Goal: Use online tool/utility: Utilize a website feature to perform a specific function

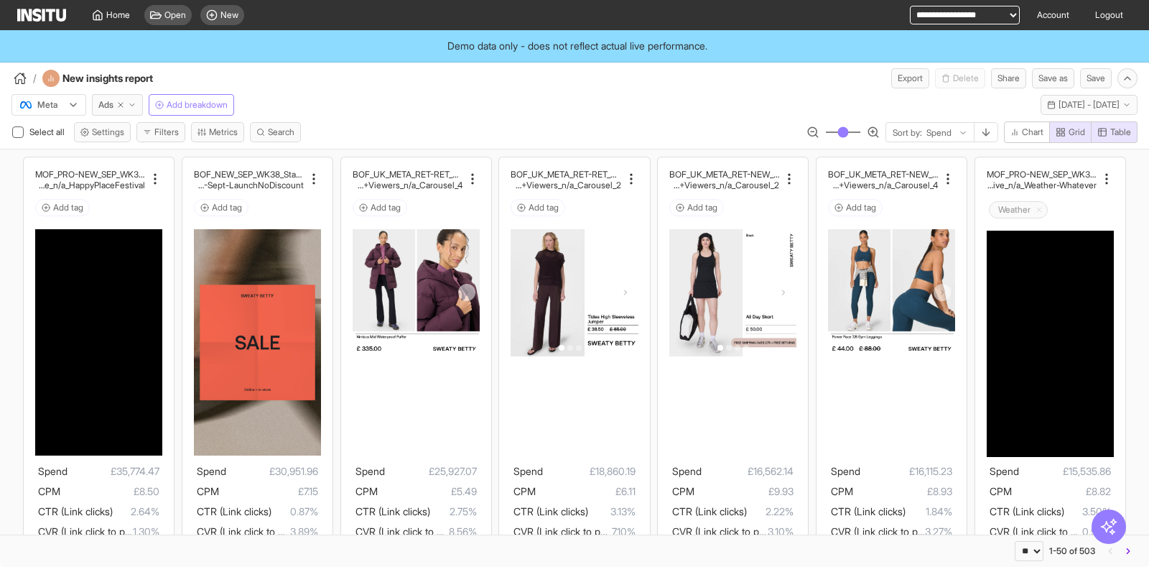
select select "**"
click at [228, 14] on span "New" at bounding box center [229, 14] width 18 height 11
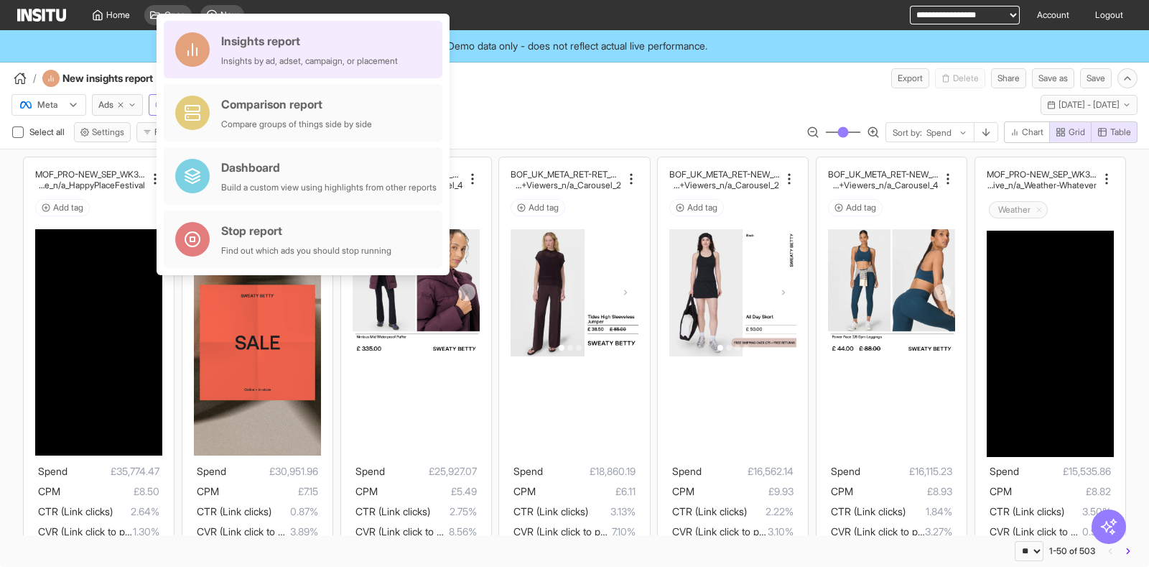
click at [255, 56] on div "Insights by ad, adset, campaign, or placement" at bounding box center [309, 60] width 177 height 11
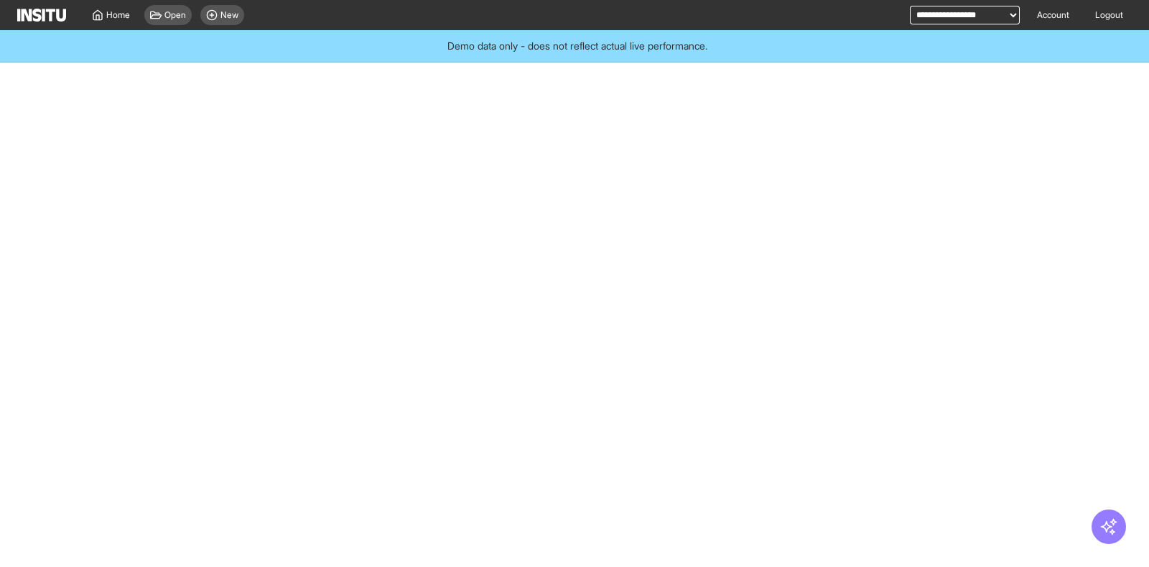
select select "**"
